Goal: Task Accomplishment & Management: Manage account settings

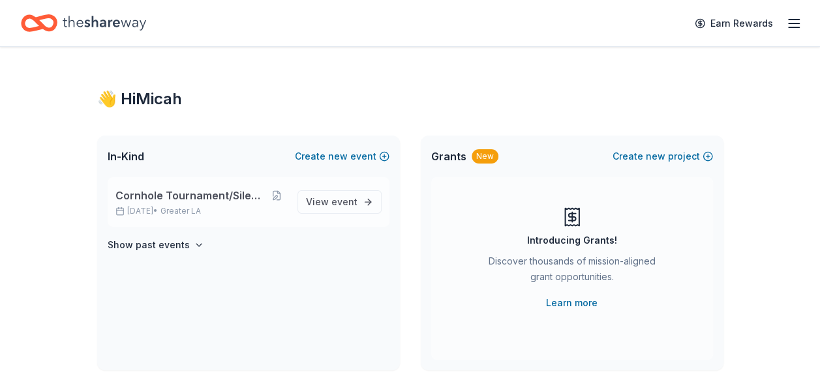
click at [203, 202] on span "Cornhole Tournament/Silent Auction" at bounding box center [190, 196] width 151 height 16
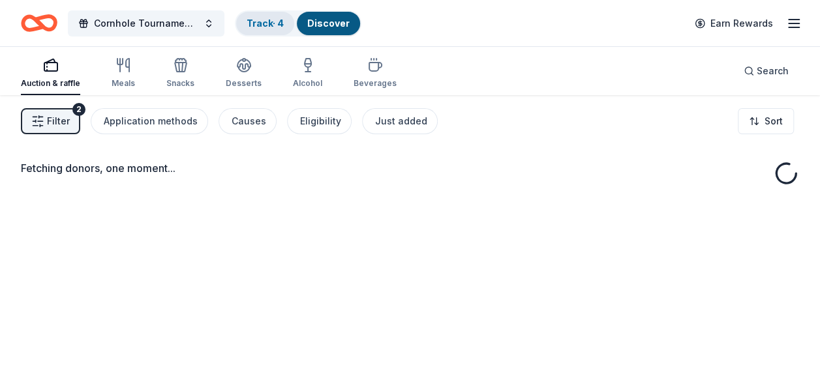
click at [273, 16] on div "Track · 4" at bounding box center [265, 23] width 58 height 23
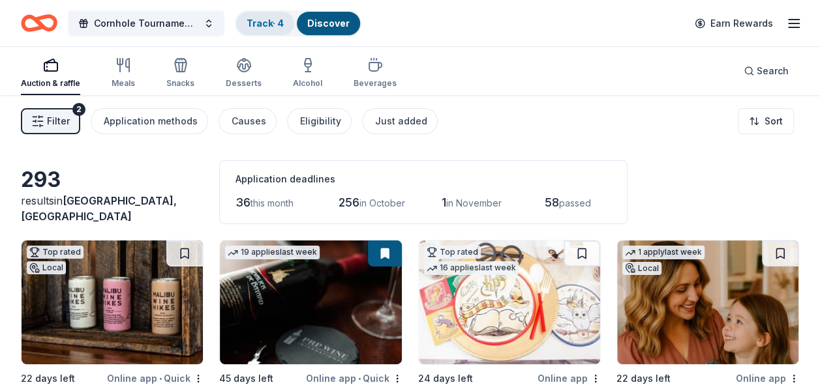
click at [265, 27] on link "Track · 4" at bounding box center [265, 23] width 37 height 11
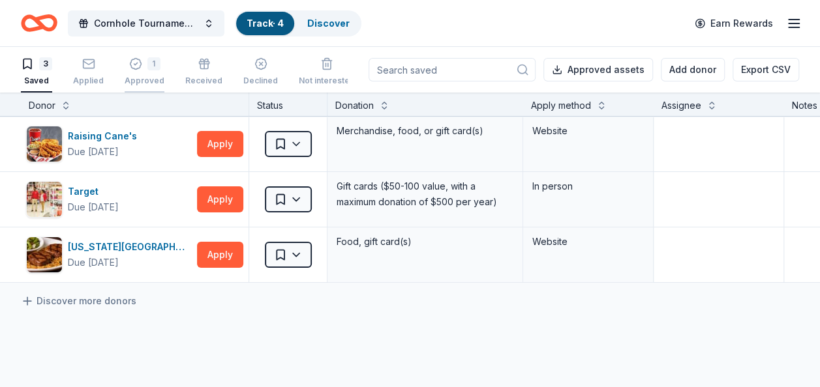
click at [132, 72] on div "1 Approved" at bounding box center [145, 71] width 40 height 29
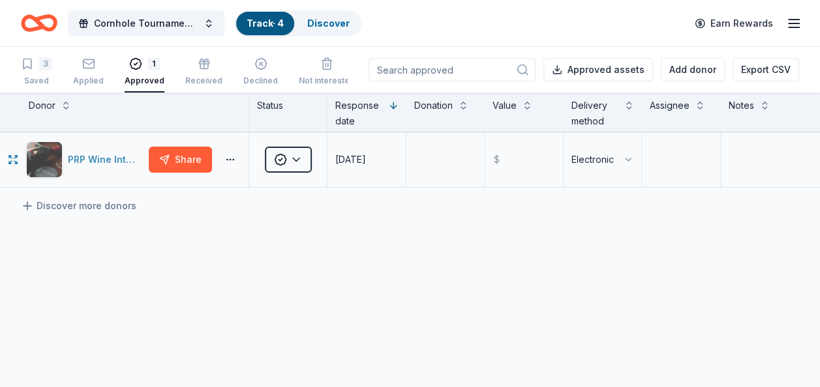
click at [131, 156] on div "PRP Wine International" at bounding box center [106, 160] width 76 height 16
click at [95, 166] on div "PRP Wine International" at bounding box center [106, 160] width 76 height 16
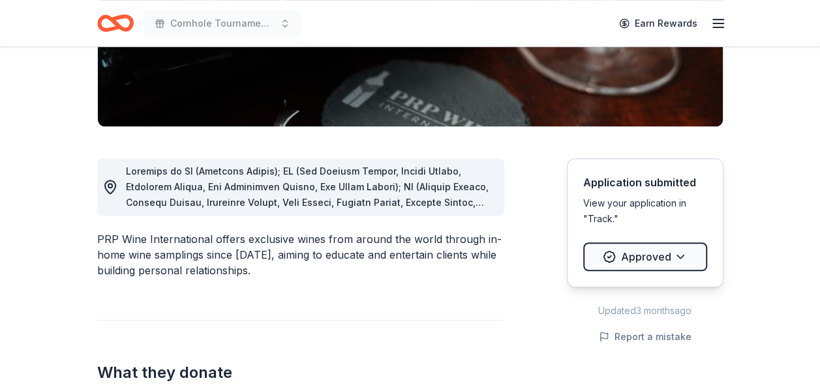
scroll to position [304, 0]
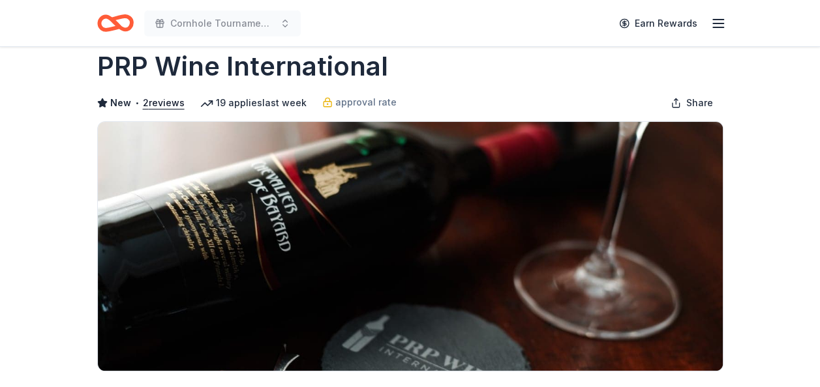
scroll to position [0, 0]
